Goal: Task Accomplishment & Management: Use online tool/utility

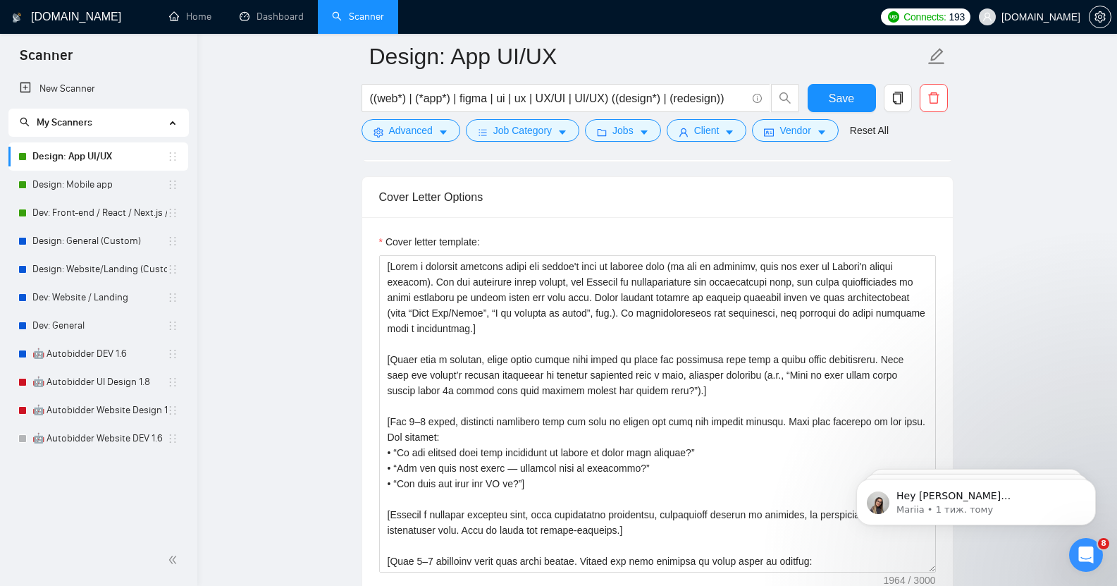
scroll to position [1528, 0]
click at [99, 187] on link "Design: Mobile app" at bounding box center [99, 185] width 135 height 28
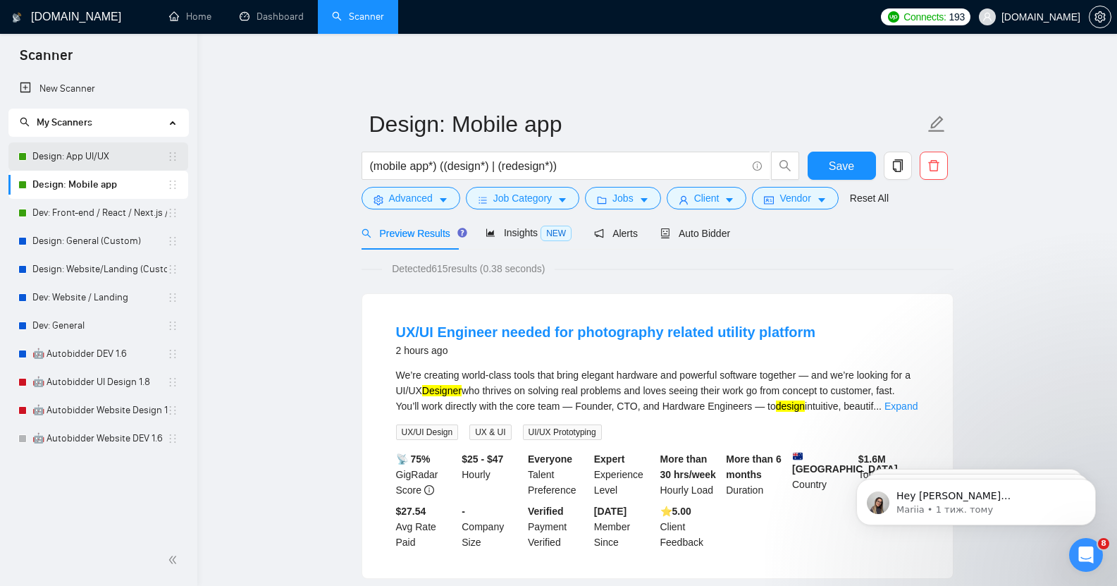
click at [98, 154] on link "Design: App UI/UX" at bounding box center [99, 156] width 135 height 28
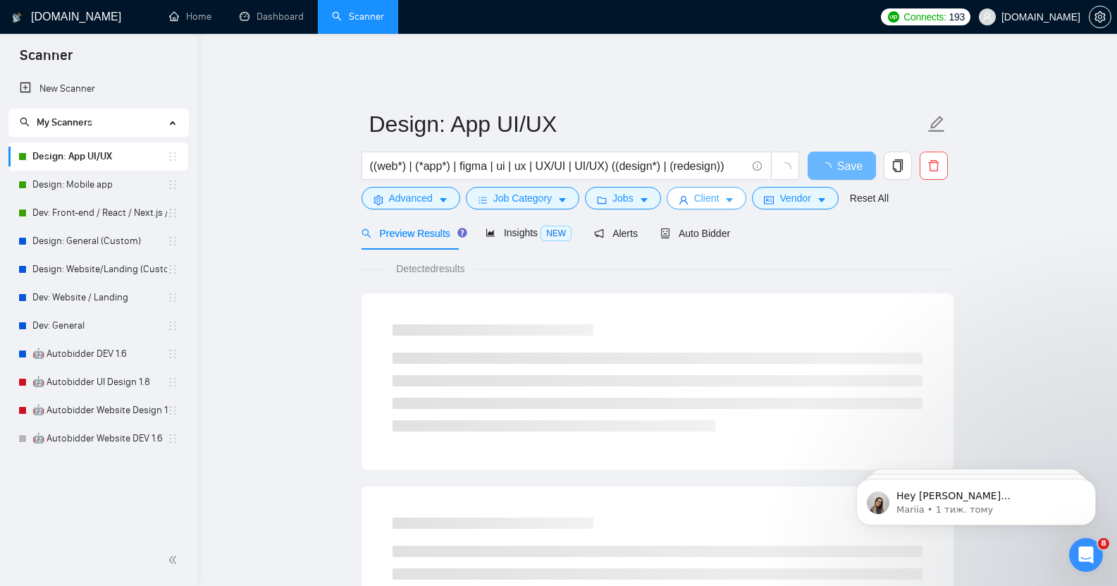
click at [725, 195] on icon "caret-down" at bounding box center [730, 200] width 10 height 10
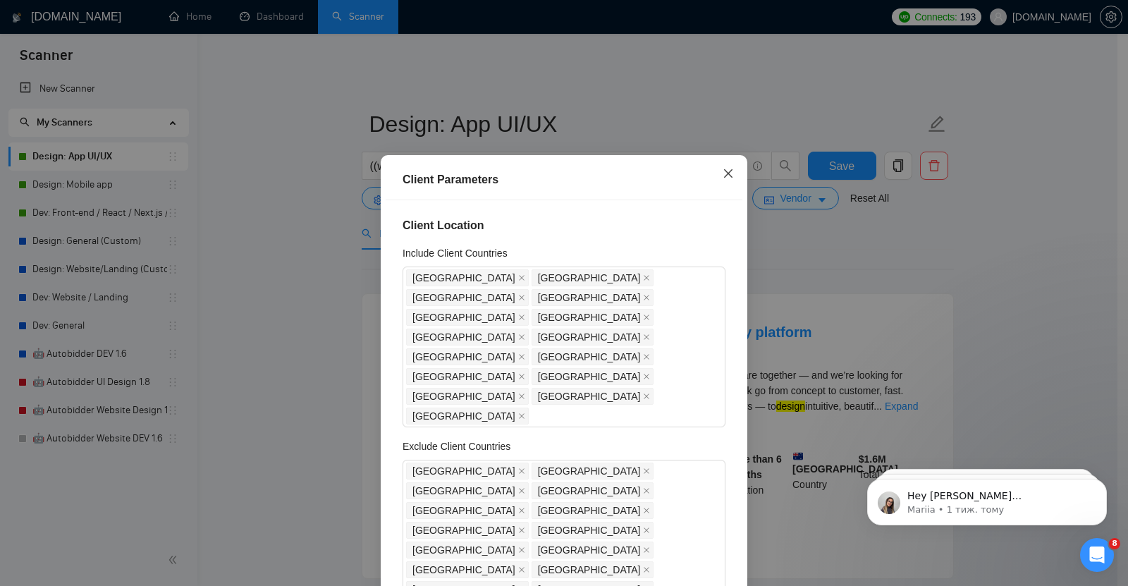
click at [723, 179] on icon "close" at bounding box center [728, 173] width 11 height 11
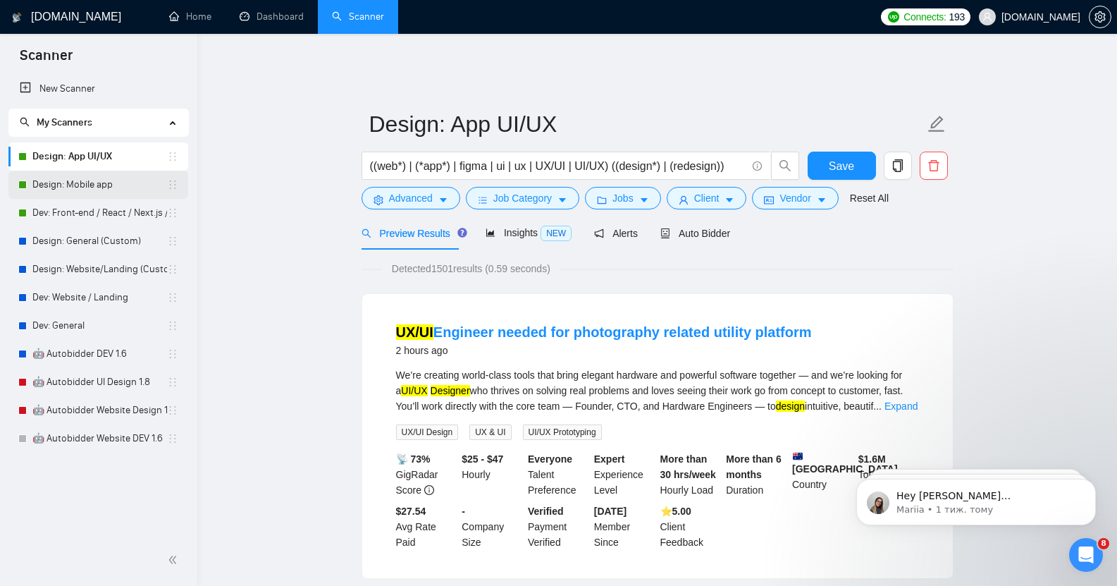
click at [63, 185] on link "Design: Mobile app" at bounding box center [99, 185] width 135 height 28
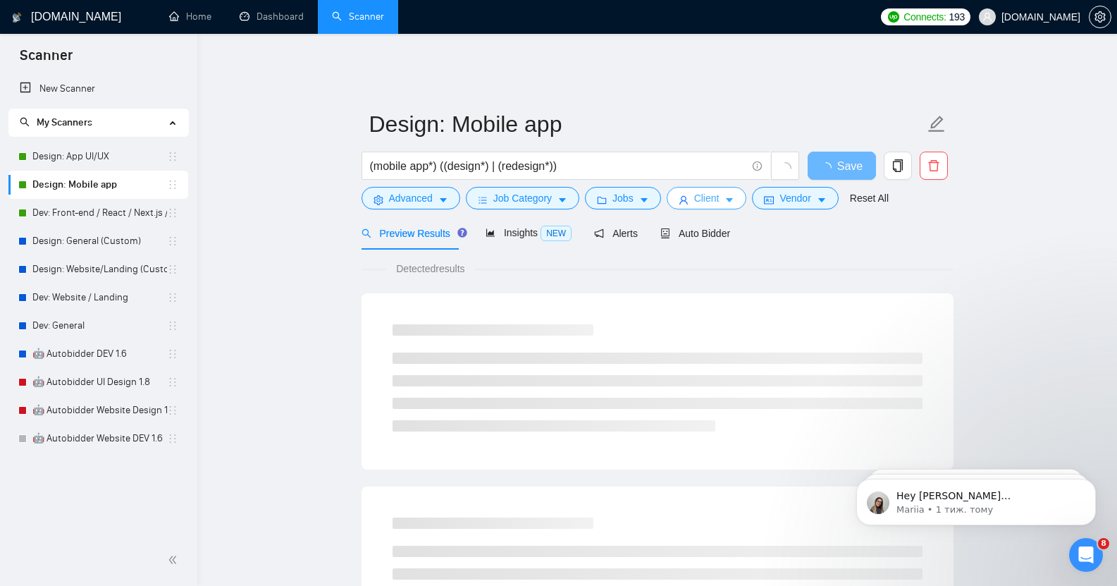
click at [706, 192] on span "Client" at bounding box center [706, 198] width 25 height 16
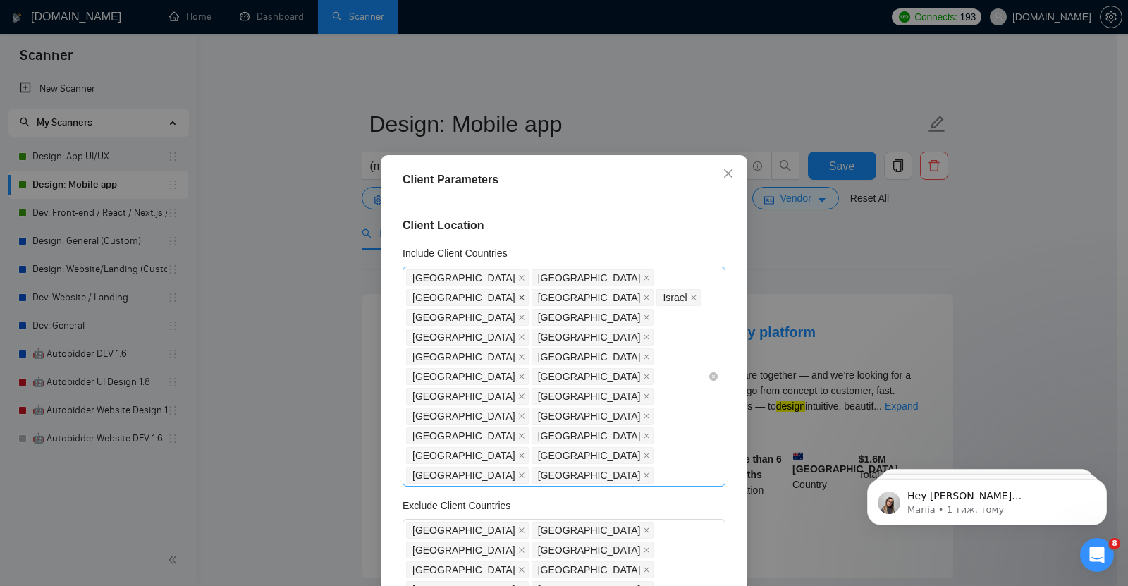
click at [525, 294] on icon "close" at bounding box center [521, 297] width 7 height 7
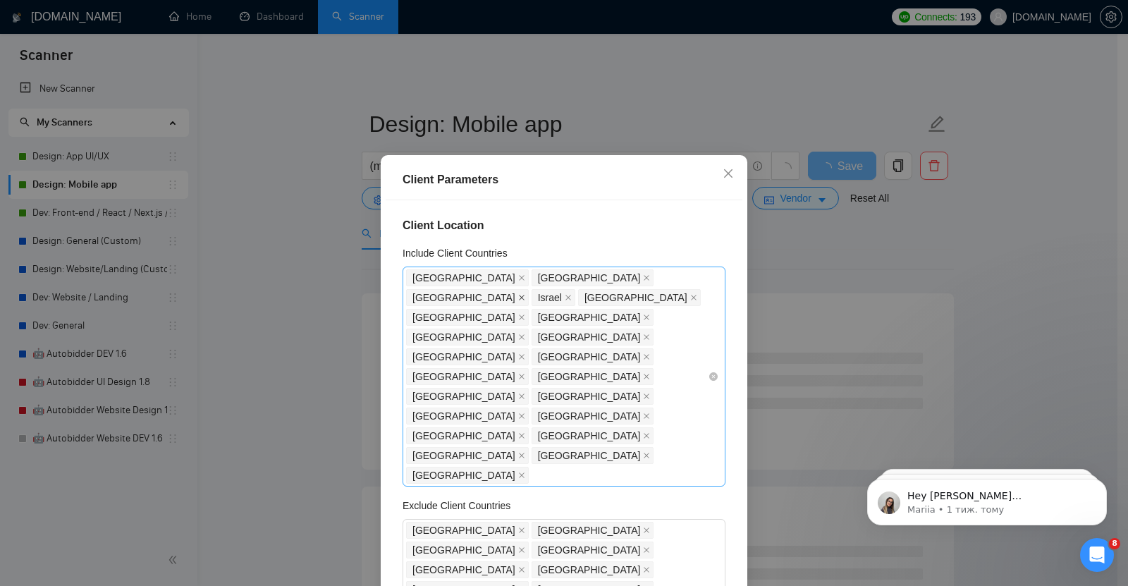
click at [525, 294] on icon "close" at bounding box center [521, 297] width 7 height 7
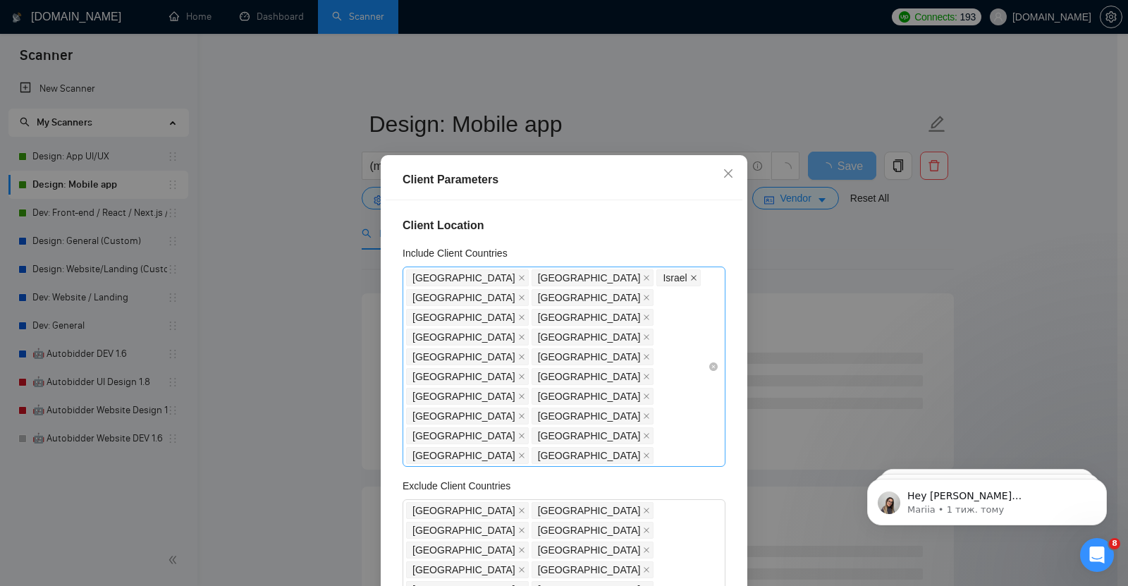
click at [690, 277] on icon "close" at bounding box center [693, 277] width 7 height 7
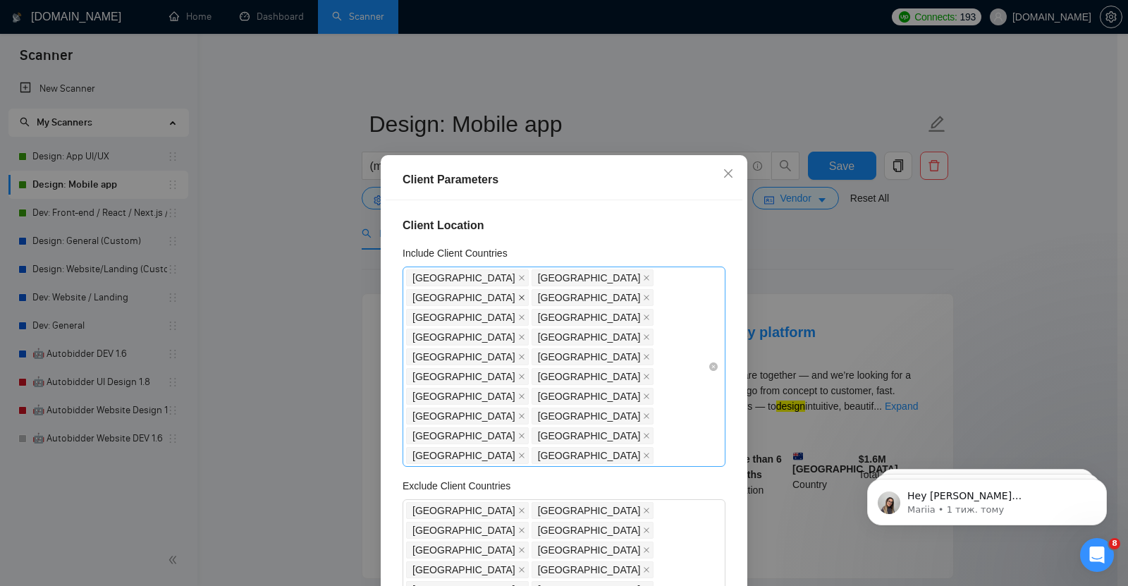
click at [524, 295] on icon "close" at bounding box center [522, 298] width 6 height 6
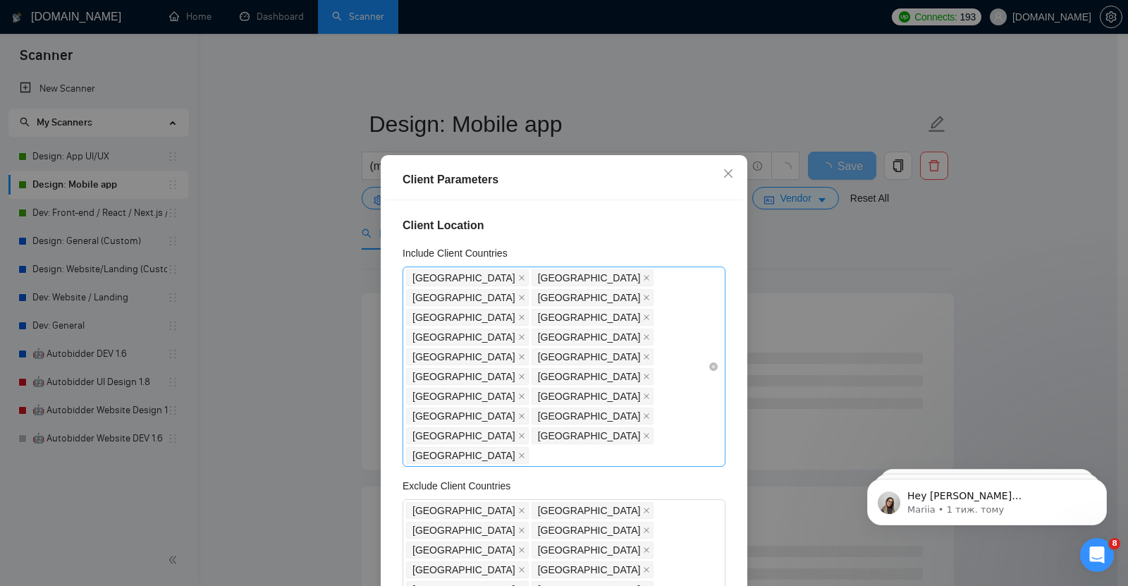
scroll to position [87, 0]
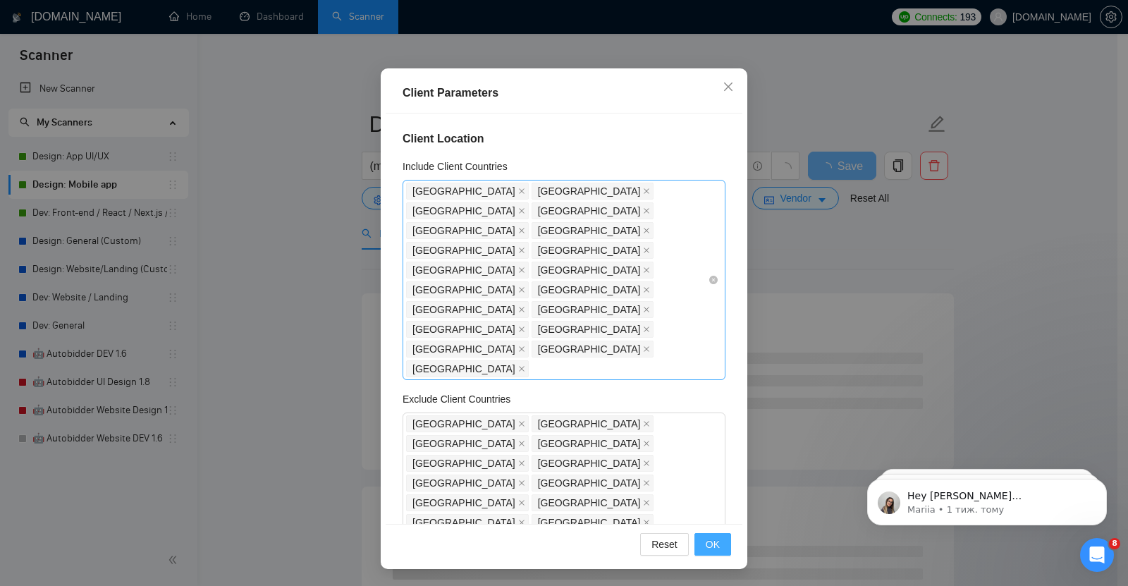
click at [706, 547] on span "OK" at bounding box center [713, 544] width 14 height 16
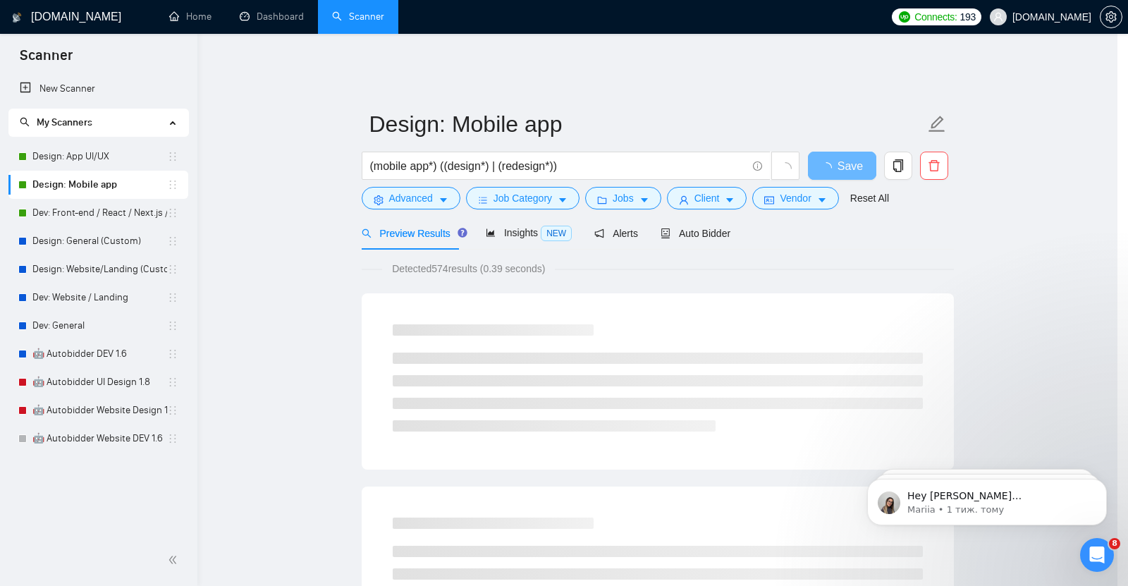
scroll to position [16, 0]
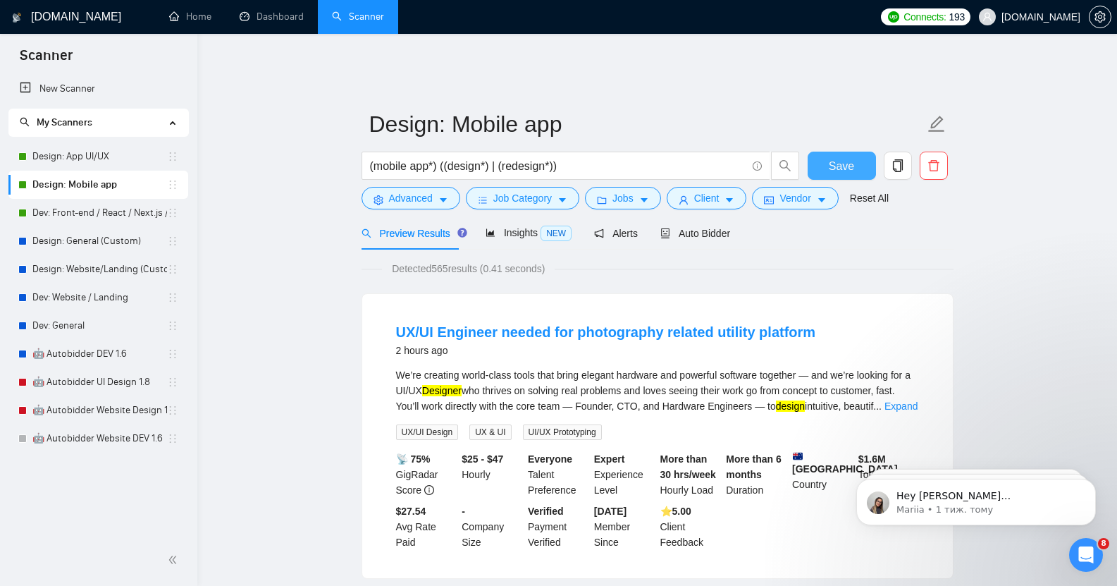
click at [840, 157] on span "Save" at bounding box center [841, 166] width 25 height 18
click at [122, 209] on link "Dev: Front-end / React / Next.js / WebGL / GSAP" at bounding box center [99, 213] width 135 height 28
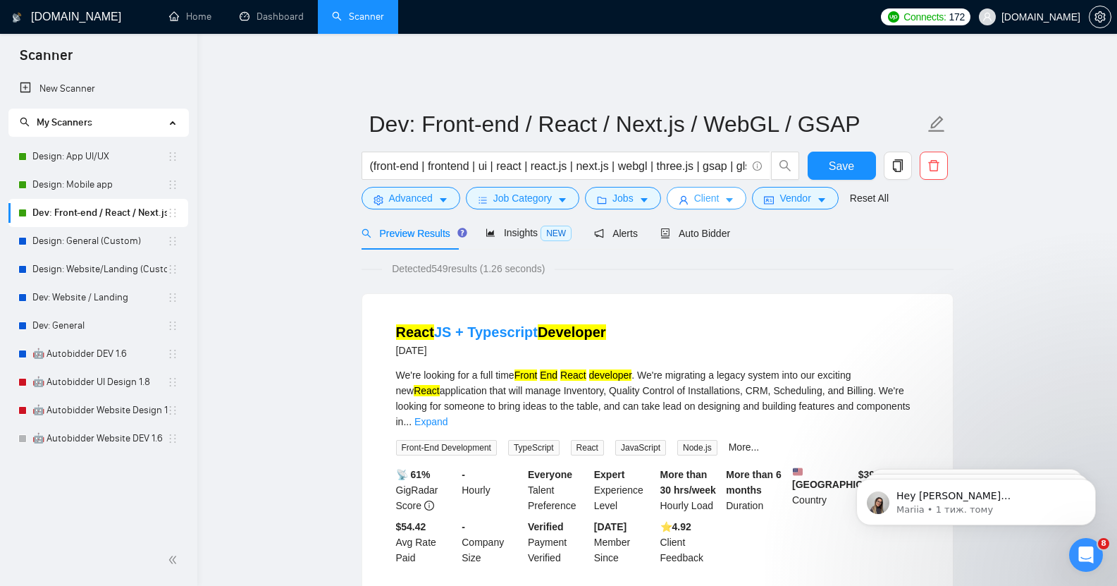
click at [725, 195] on icon "caret-down" at bounding box center [730, 200] width 10 height 10
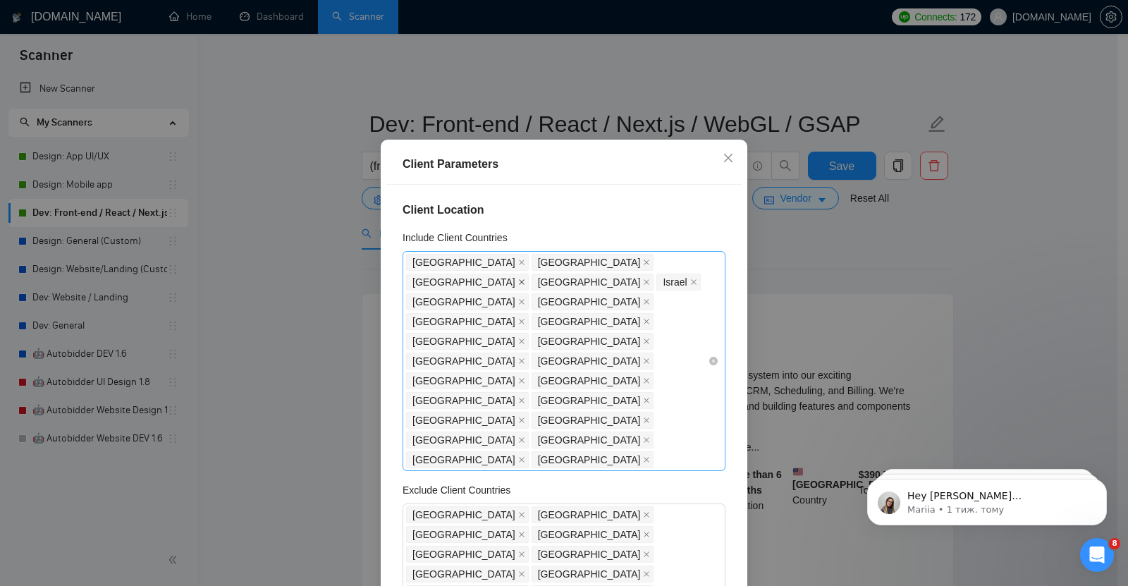
click at [525, 278] on icon "close" at bounding box center [521, 281] width 7 height 7
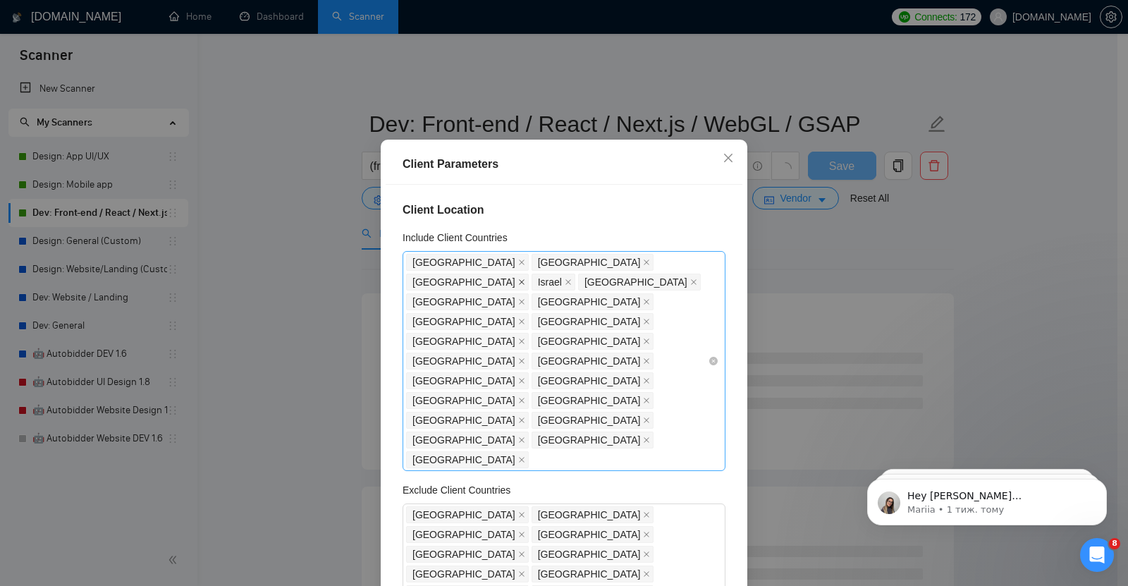
click at [525, 278] on icon "close" at bounding box center [521, 281] width 7 height 7
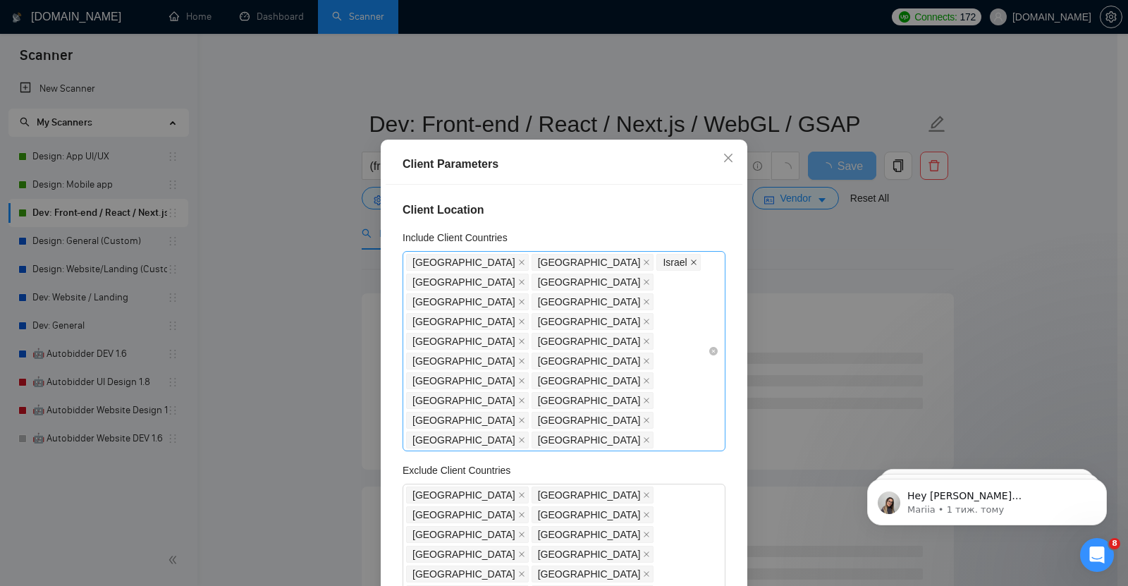
click at [690, 266] on icon "close" at bounding box center [693, 262] width 7 height 7
click at [525, 278] on icon "close" at bounding box center [521, 281] width 7 height 7
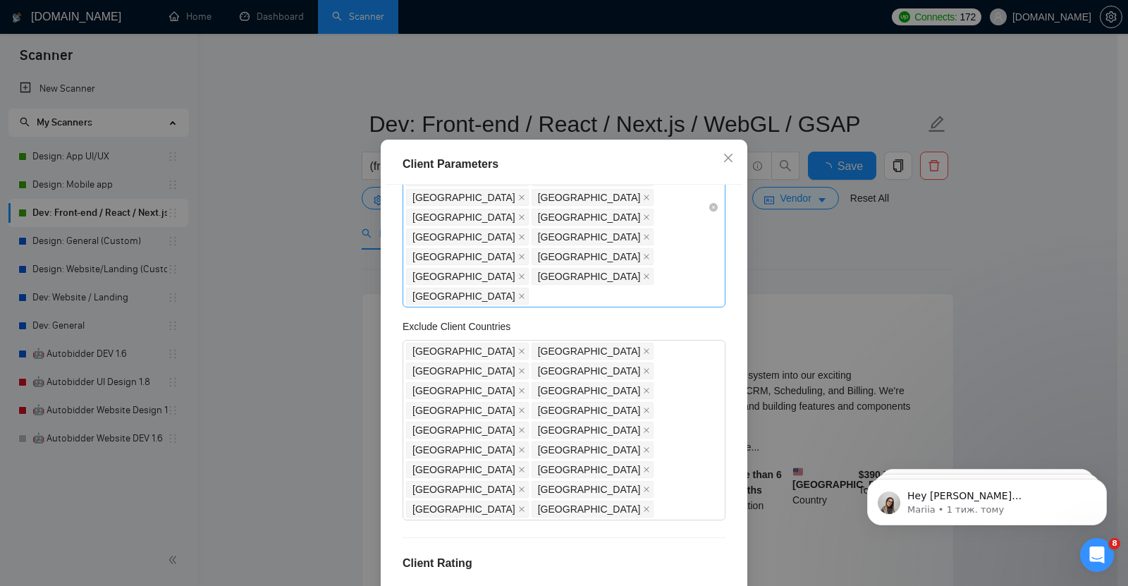
scroll to position [87, 0]
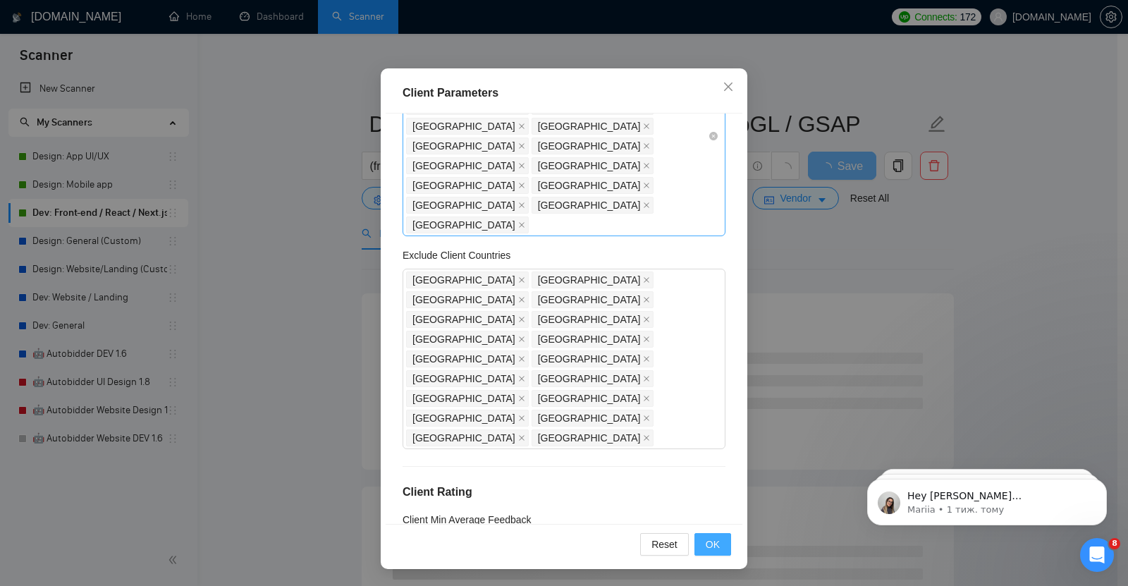
click at [706, 547] on span "OK" at bounding box center [713, 544] width 14 height 16
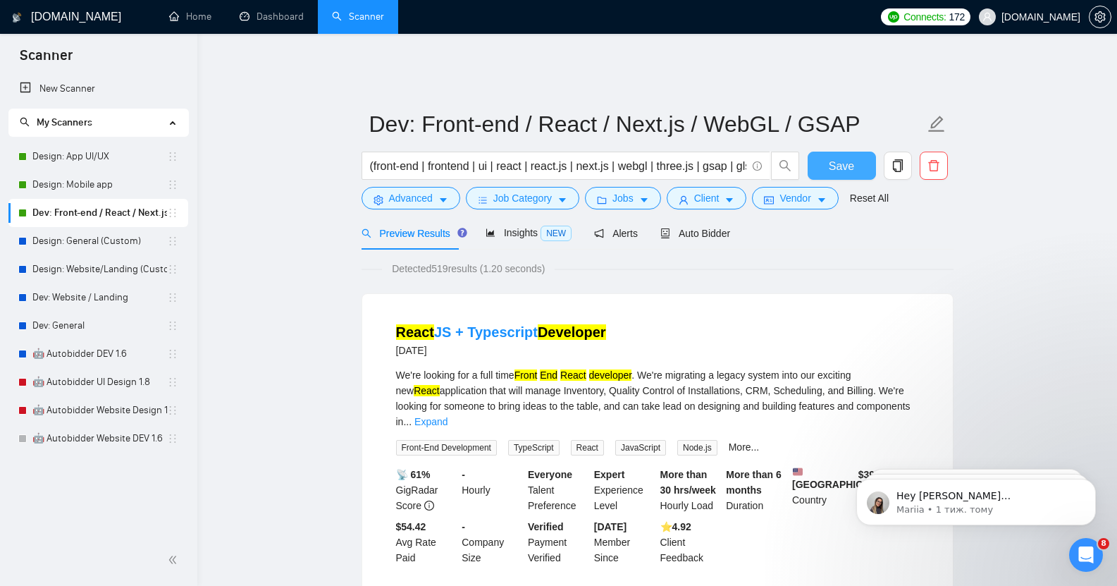
click at [842, 160] on span "Save" at bounding box center [841, 166] width 25 height 18
click at [88, 229] on link "Design: General (Custom)" at bounding box center [99, 241] width 135 height 28
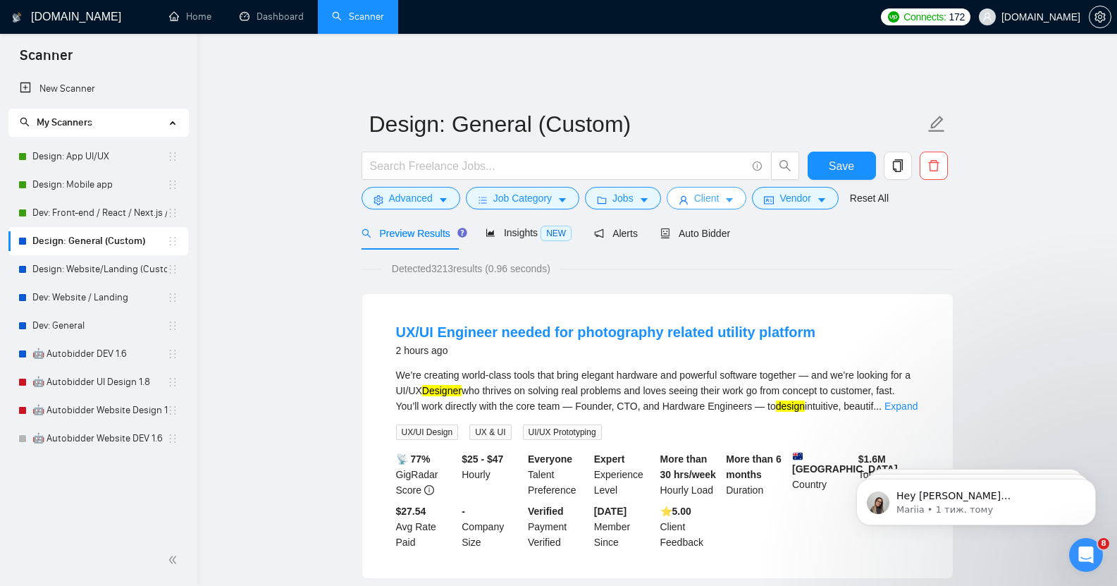
click at [717, 189] on button "Client" at bounding box center [707, 198] width 80 height 23
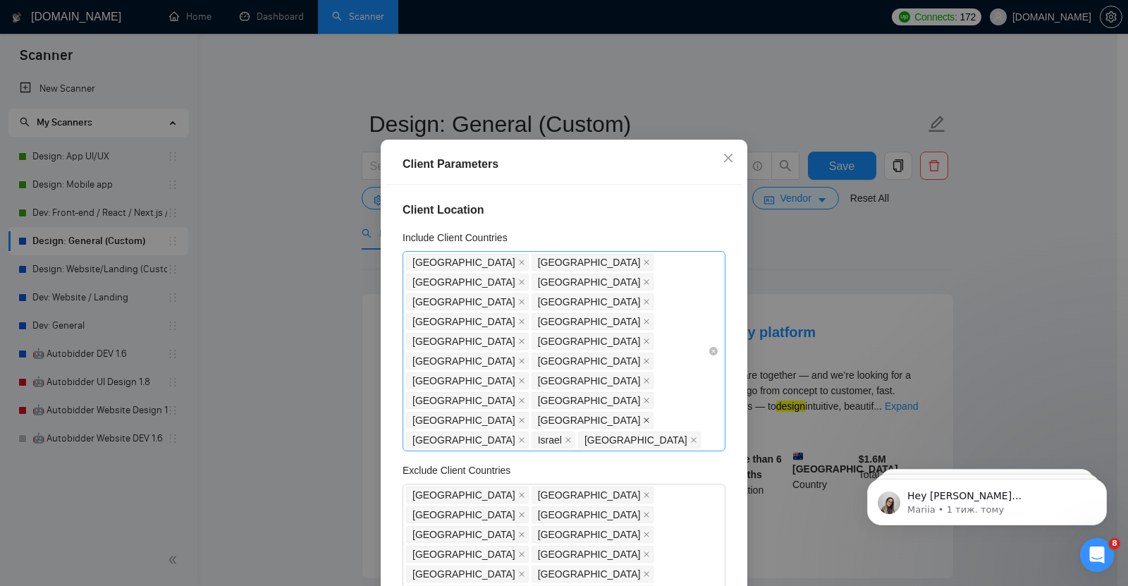
click at [644, 417] on icon "close" at bounding box center [647, 420] width 6 height 6
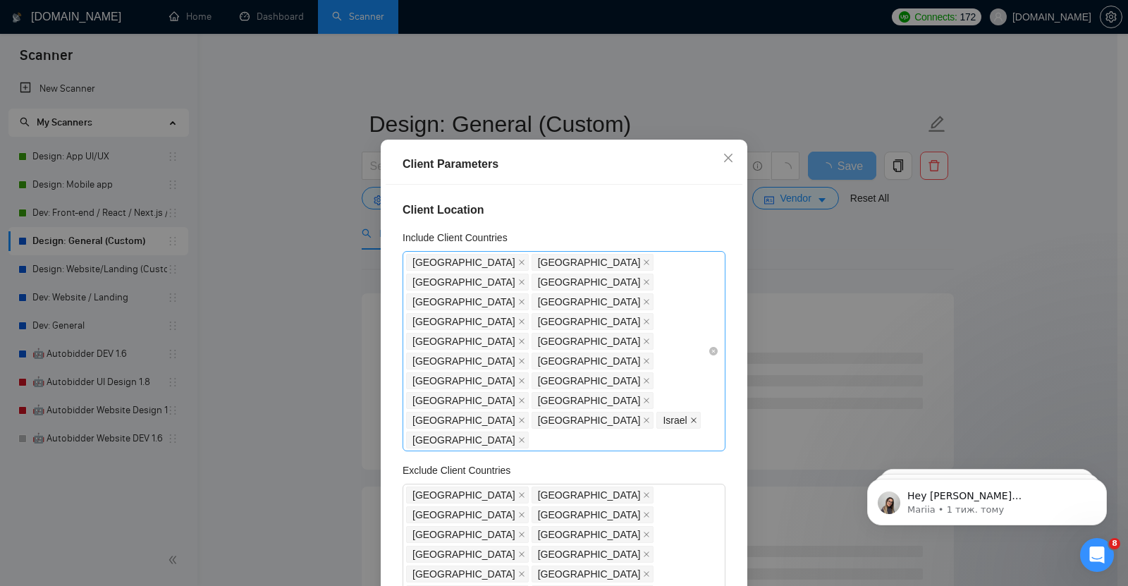
click at [690, 417] on icon "close" at bounding box center [693, 420] width 7 height 7
click at [525, 436] on icon "close" at bounding box center [521, 439] width 7 height 7
click at [644, 417] on icon "close" at bounding box center [647, 420] width 6 height 6
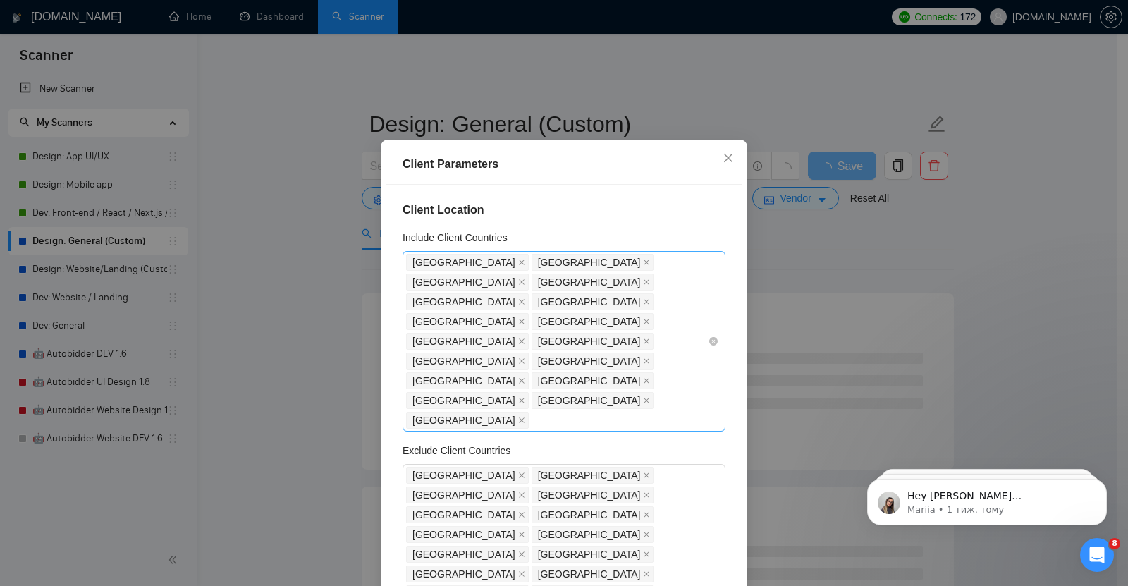
scroll to position [87, 0]
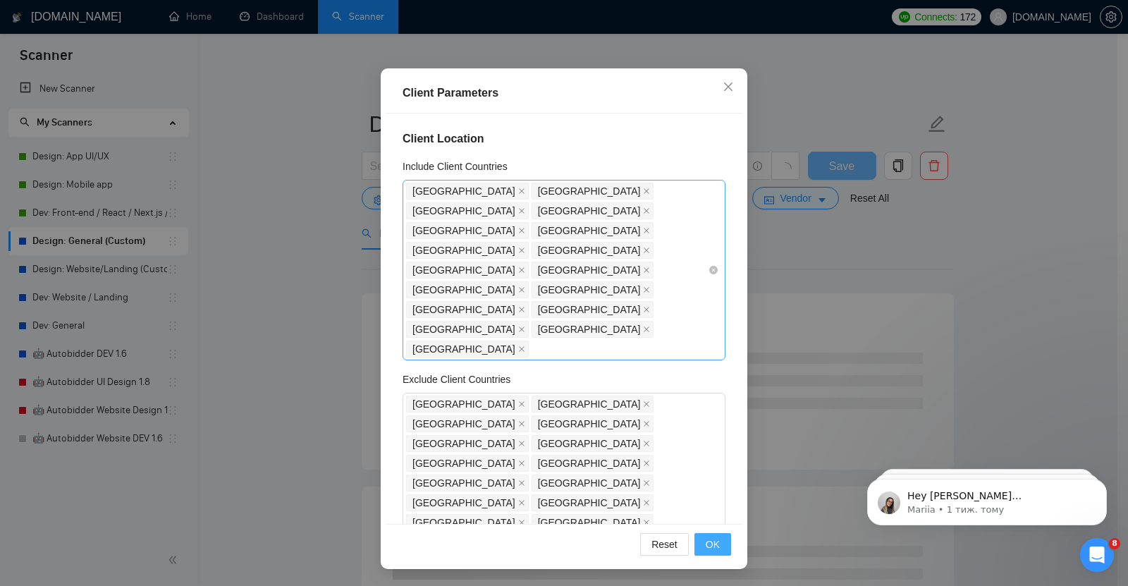
click at [708, 538] on span "OK" at bounding box center [713, 544] width 14 height 16
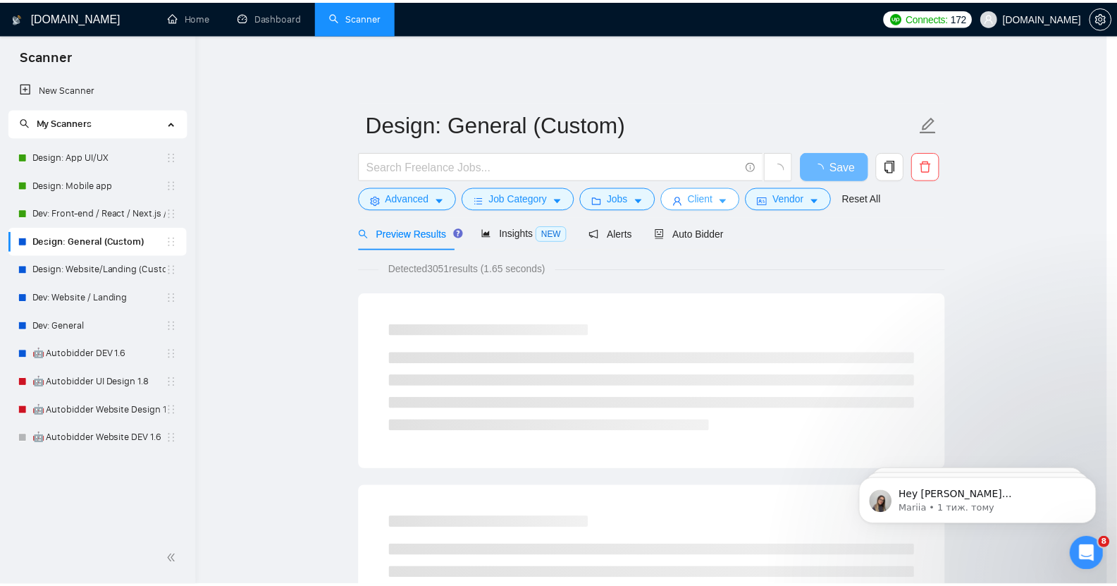
scroll to position [0, 0]
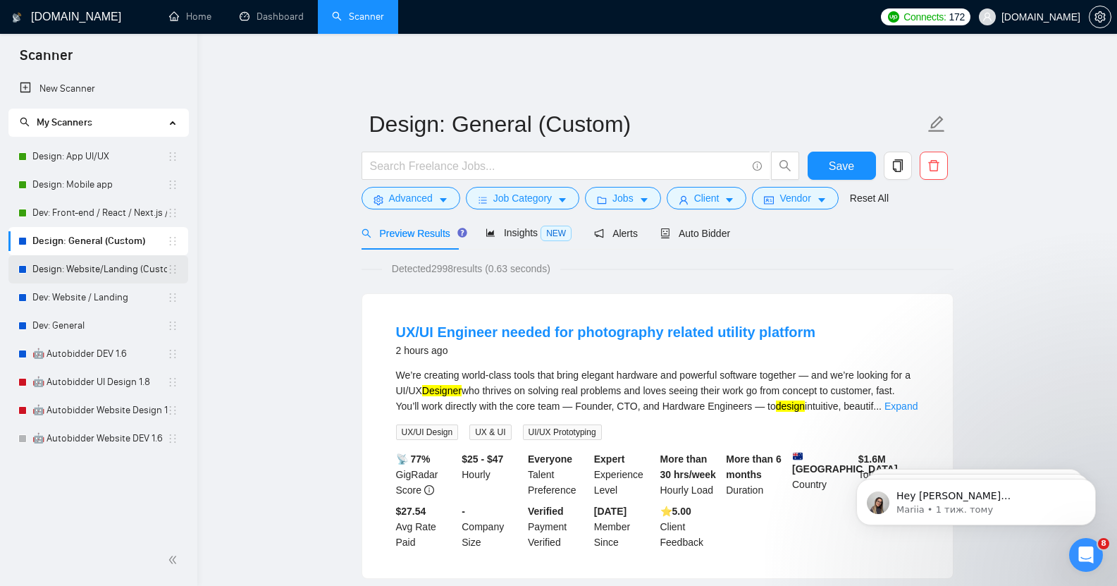
click at [99, 272] on link "Design: Website/Landing (Custom)" at bounding box center [99, 269] width 135 height 28
click at [866, 155] on button "Save" at bounding box center [842, 166] width 68 height 28
click at [98, 265] on link "Design: Website/Landing (Custom)" at bounding box center [99, 269] width 135 height 28
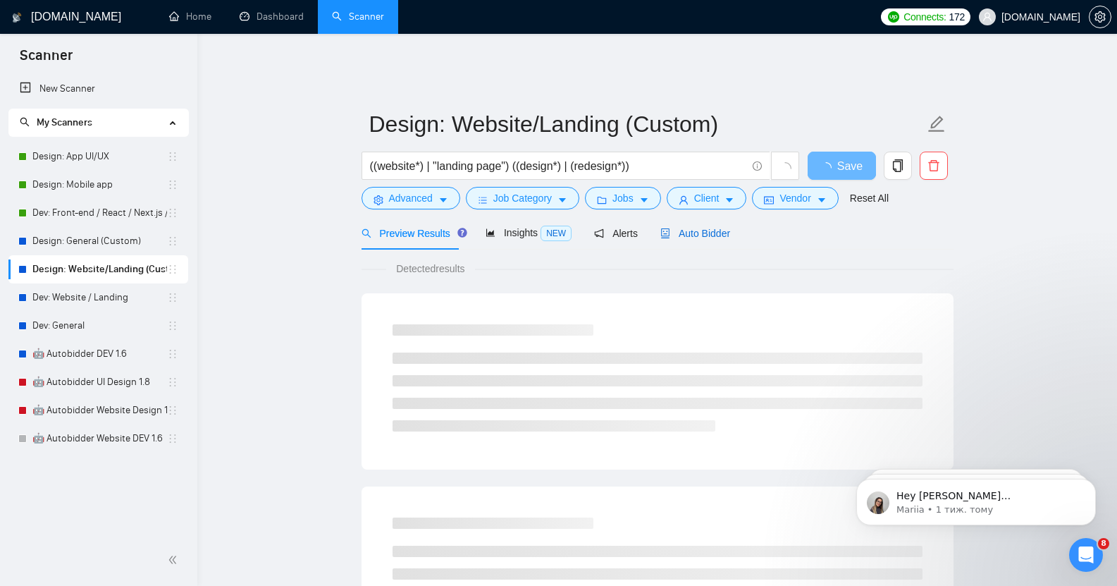
click at [703, 228] on span "Auto Bidder" at bounding box center [695, 233] width 70 height 11
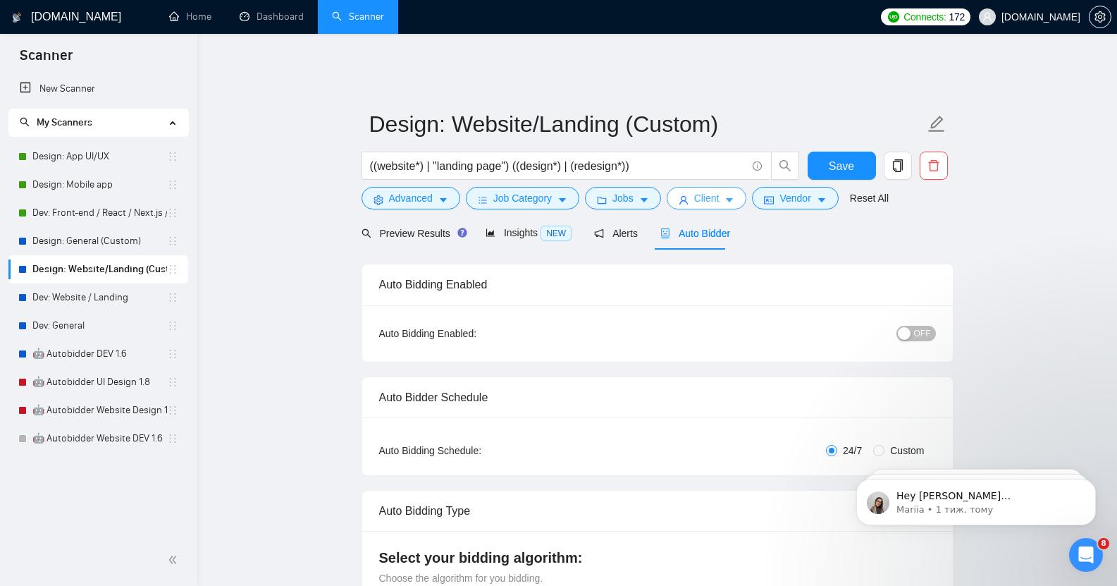
click at [717, 187] on button "Client" at bounding box center [707, 198] width 80 height 23
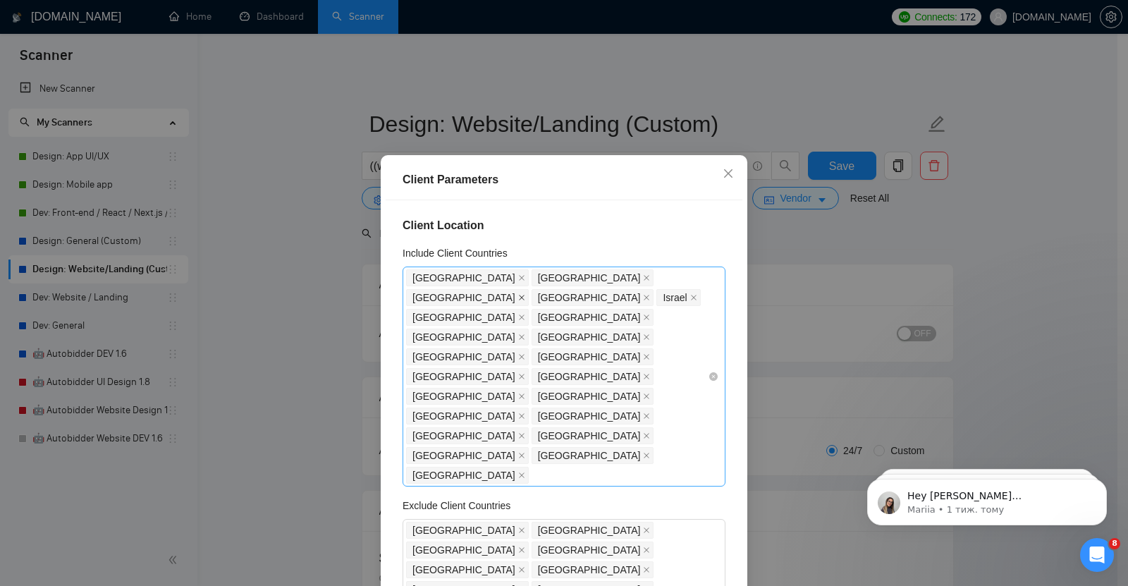
click at [525, 294] on icon "close" at bounding box center [521, 297] width 7 height 7
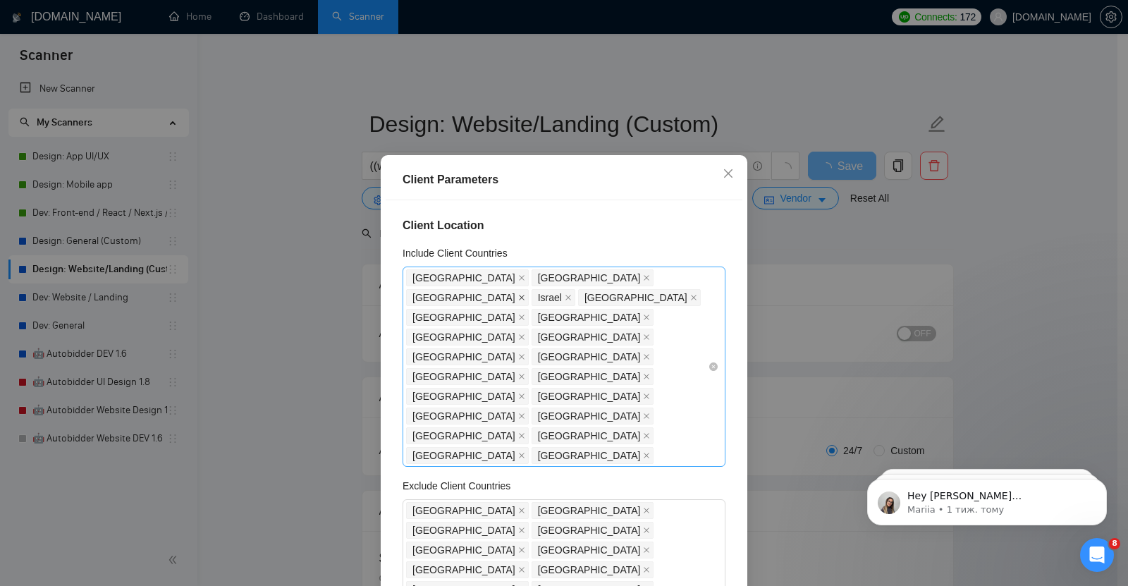
click at [525, 294] on icon "close" at bounding box center [521, 297] width 7 height 7
click at [690, 275] on icon "close" at bounding box center [693, 277] width 7 height 7
click at [525, 294] on icon "close" at bounding box center [521, 297] width 7 height 7
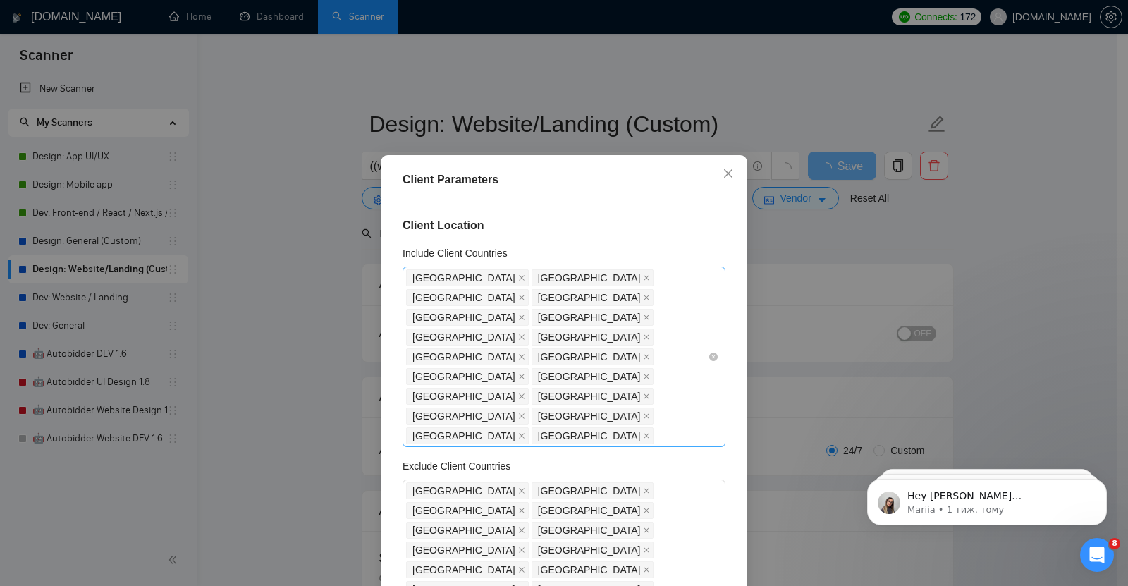
scroll to position [87, 0]
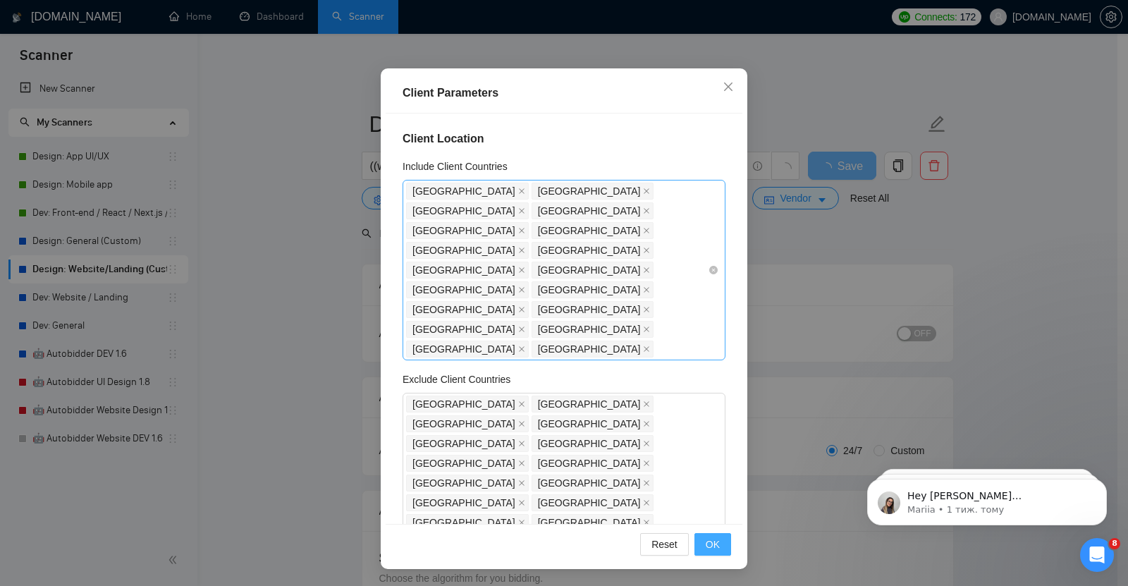
click at [711, 540] on span "OK" at bounding box center [713, 544] width 14 height 16
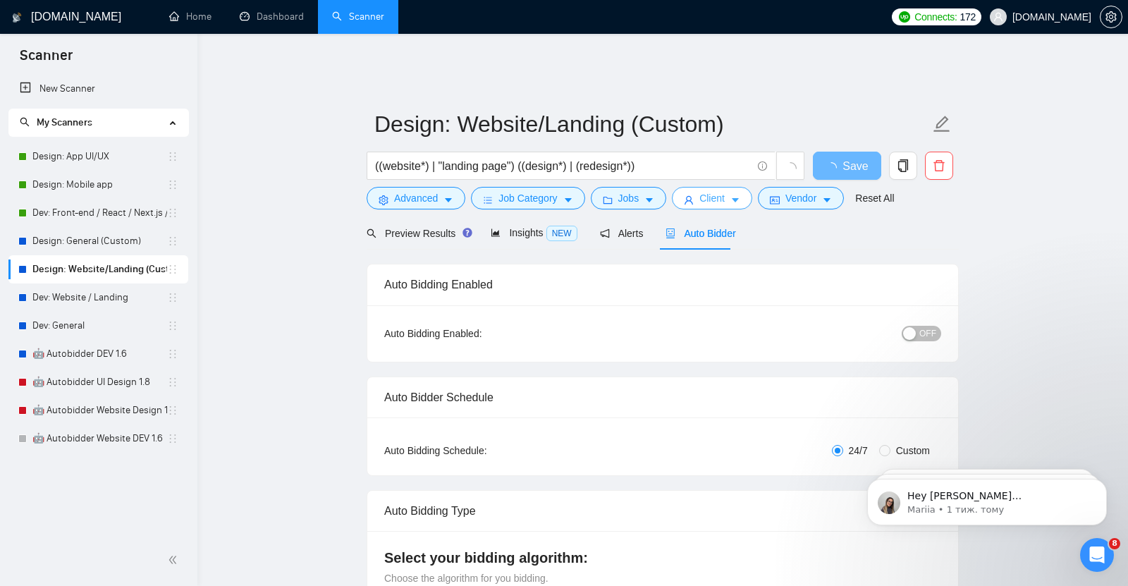
scroll to position [0, 0]
click at [836, 157] on span "Save" at bounding box center [841, 166] width 25 height 18
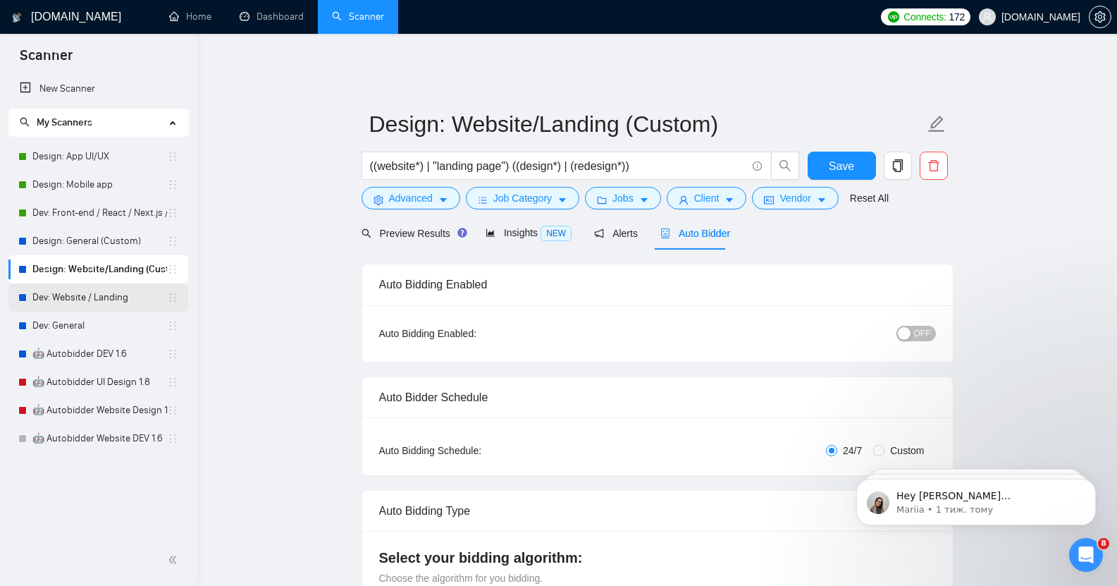
click at [83, 287] on link "Dev: Website / Landing" at bounding box center [99, 297] width 135 height 28
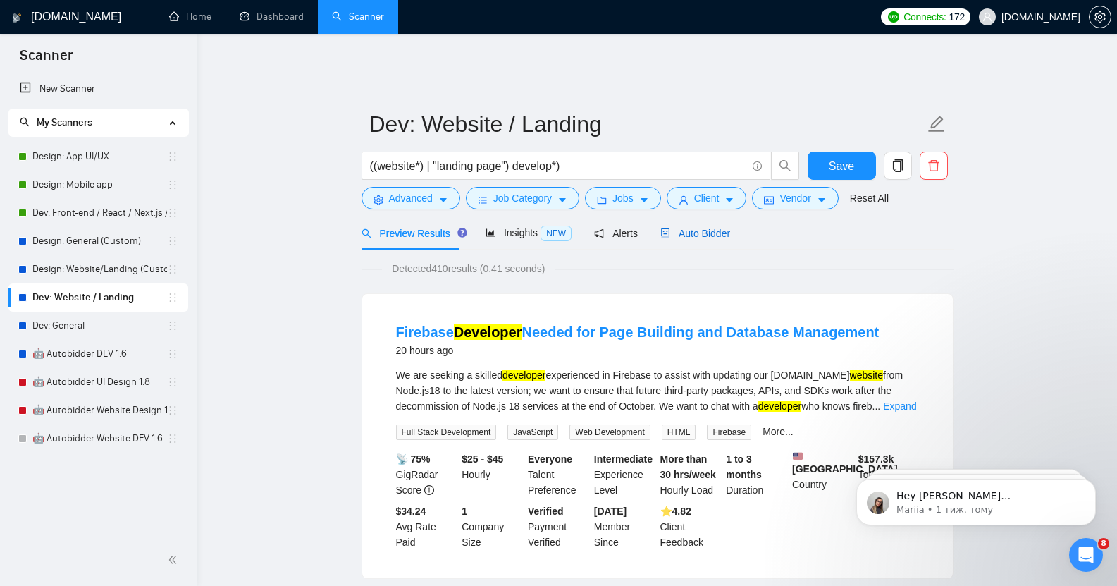
click at [694, 228] on span "Auto Bidder" at bounding box center [695, 233] width 70 height 11
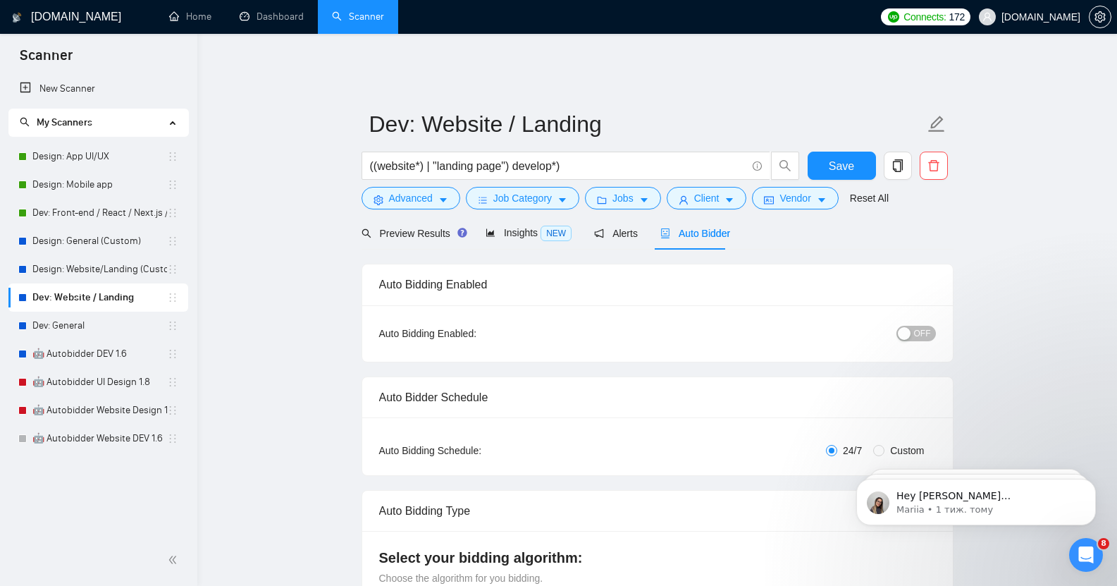
checkbox input "true"
click at [705, 190] on span "Client" at bounding box center [706, 198] width 25 height 16
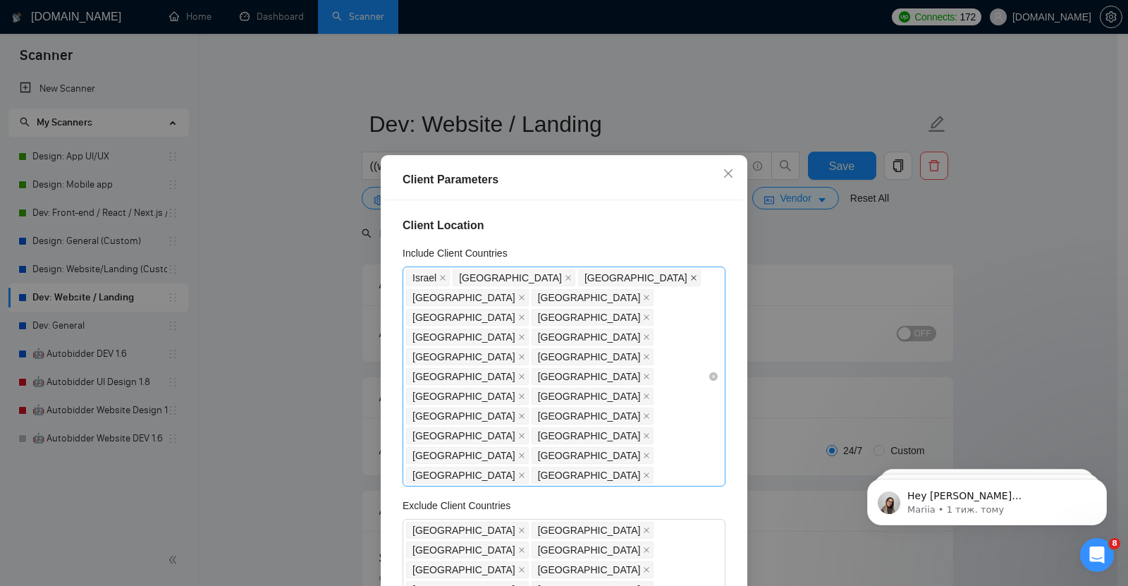
click at [691, 276] on icon "close" at bounding box center [694, 278] width 6 height 6
click at [690, 277] on icon "close" at bounding box center [693, 277] width 7 height 7
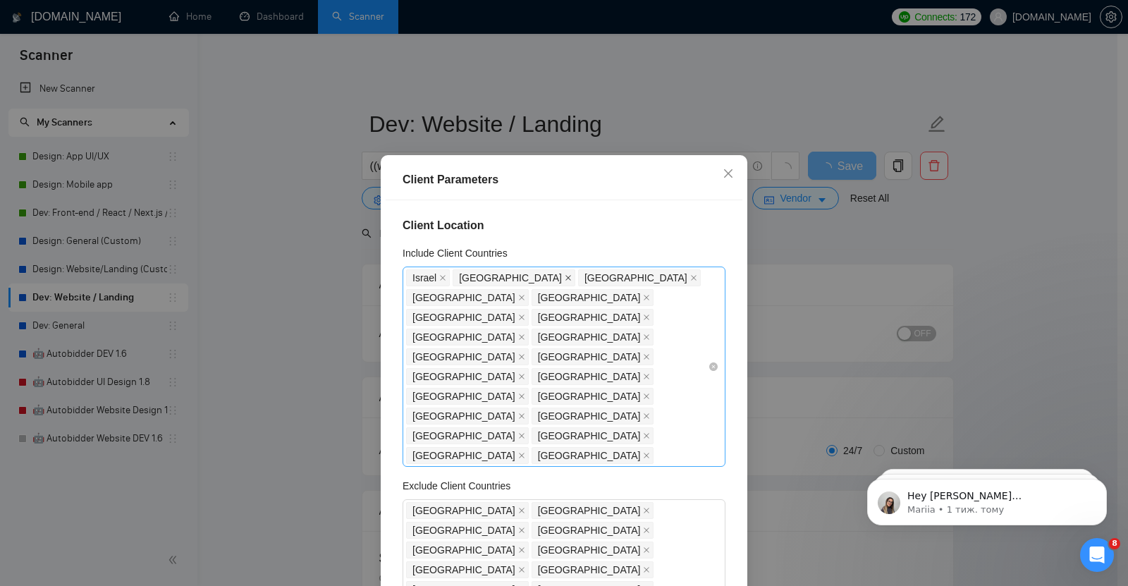
click at [565, 276] on icon "close" at bounding box center [568, 277] width 7 height 7
click at [440, 278] on icon "close" at bounding box center [443, 278] width 6 height 6
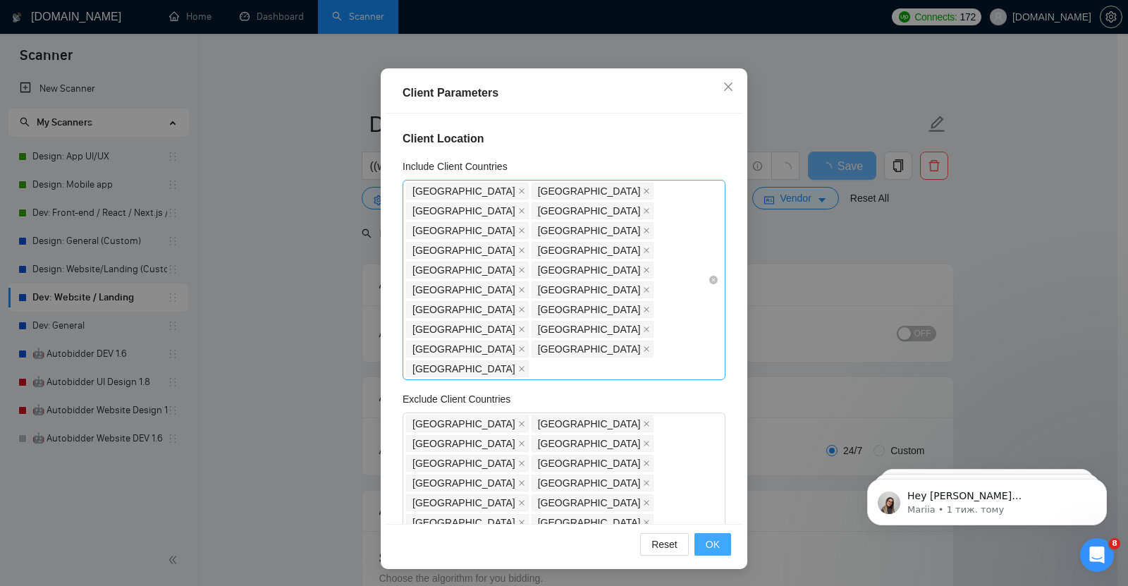
click at [706, 543] on span "OK" at bounding box center [713, 544] width 14 height 16
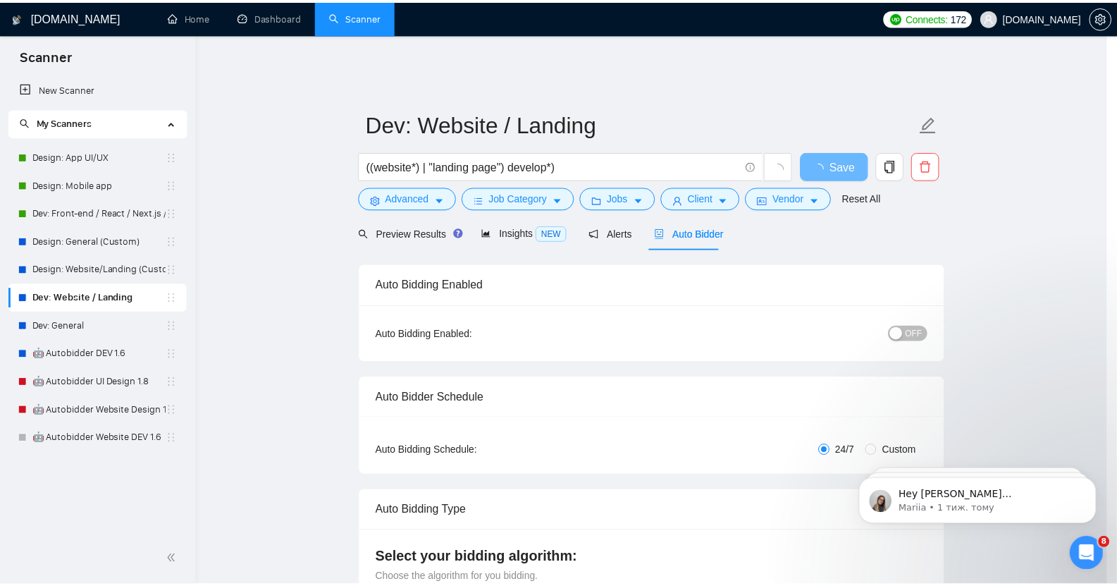
scroll to position [16, 0]
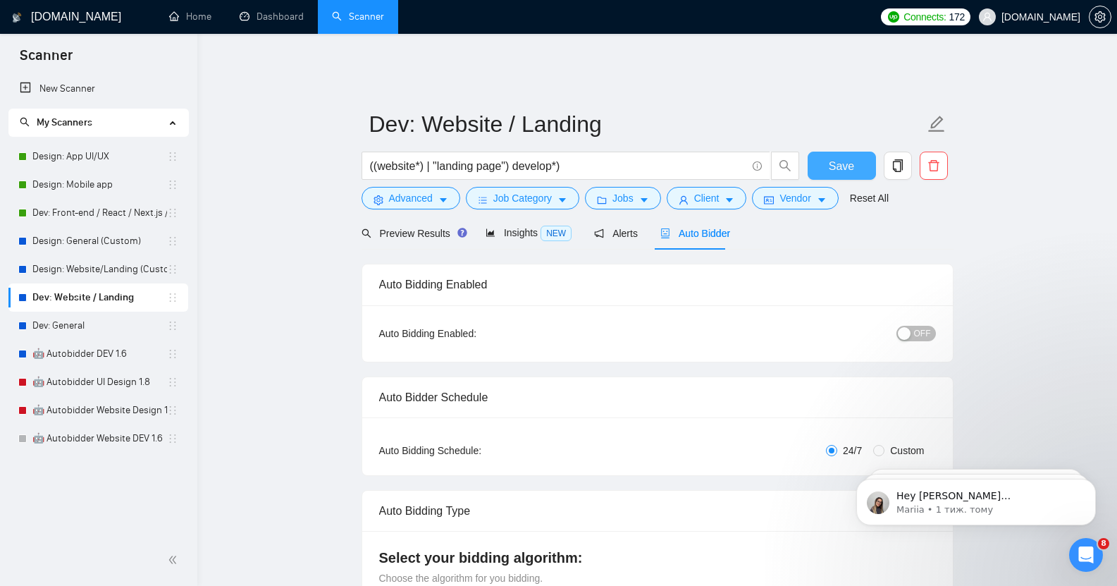
click at [834, 157] on span "Save" at bounding box center [841, 166] width 25 height 18
checkbox input "true"
